Goal: Transaction & Acquisition: Purchase product/service

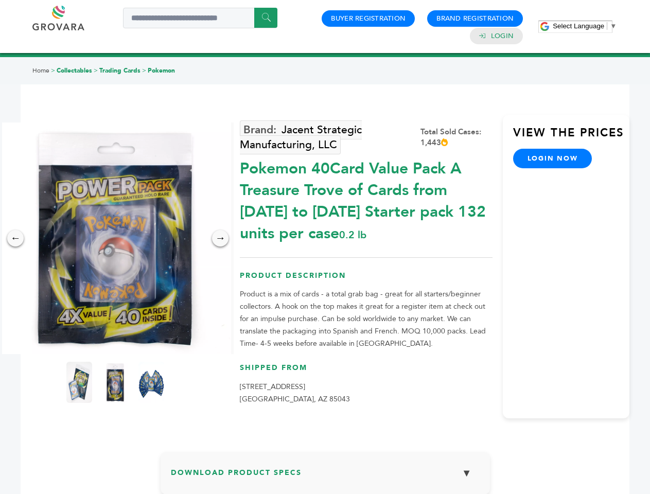
click at [584, 26] on span "Select Language" at bounding box center [577, 26] width 51 height 8
click at [115, 238] on img at bounding box center [114, 237] width 231 height 231
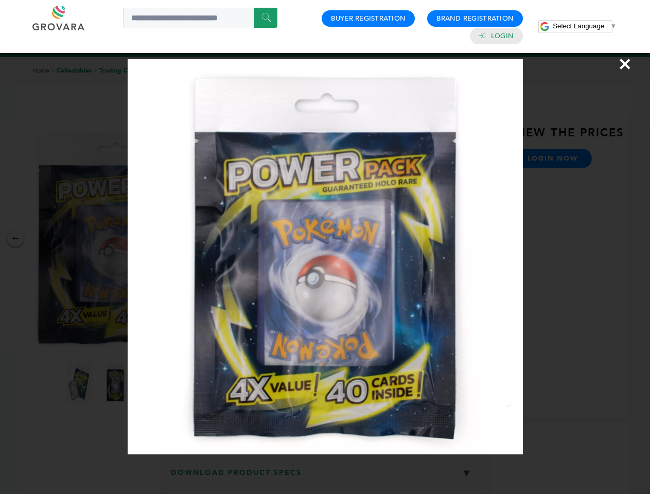
click at [15, 238] on div "×" at bounding box center [325, 247] width 650 height 494
click at [220, 238] on div "→" at bounding box center [220, 238] width 16 height 16
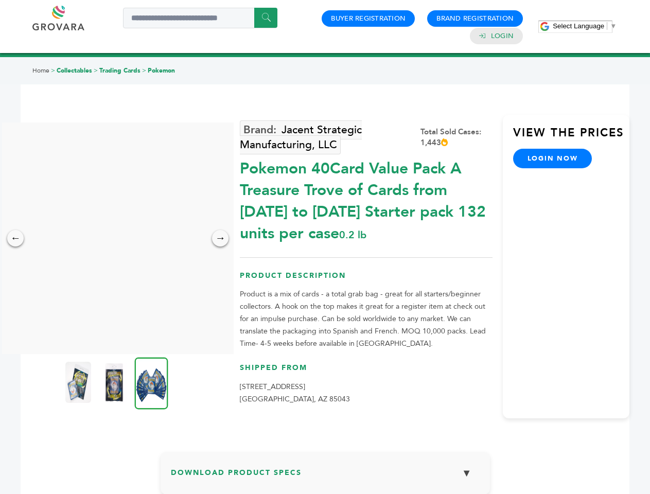
click at [79, 382] on img at bounding box center [78, 382] width 26 height 41
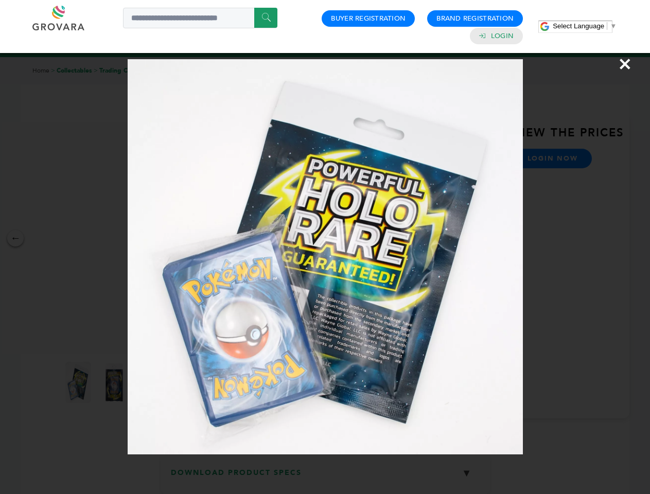
click at [115, 382] on div "×" at bounding box center [325, 247] width 650 height 494
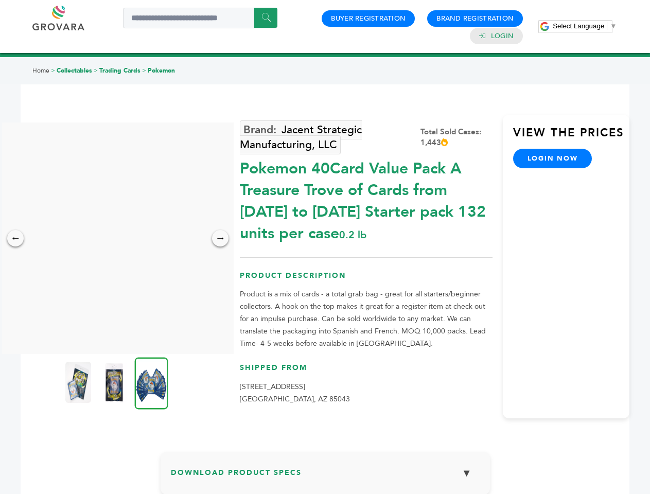
click at [151, 382] on img at bounding box center [151, 383] width 33 height 52
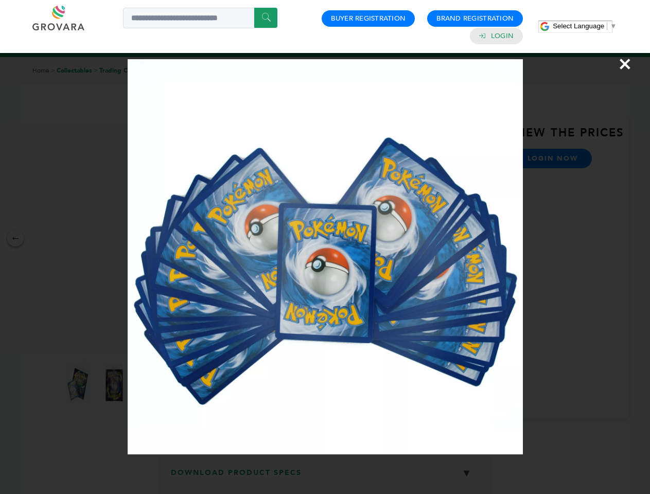
click at [325, 477] on div "×" at bounding box center [325, 247] width 650 height 494
